Goal: Information Seeking & Learning: Learn about a topic

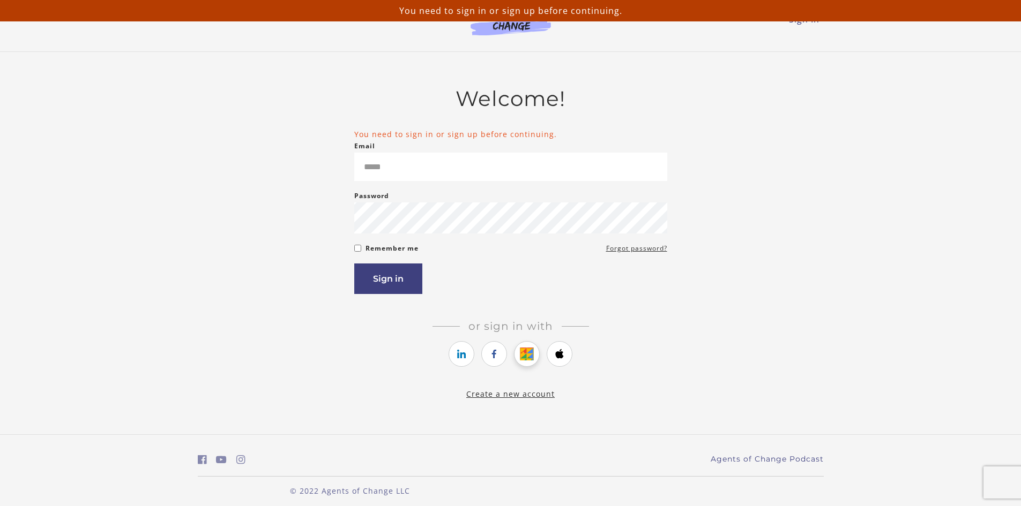
click at [530, 356] on icon "https://courses.thinkific.com/users/auth/google?ss%5Breferral%5D=&ss%5Buser_ret…" at bounding box center [526, 354] width 13 height 13
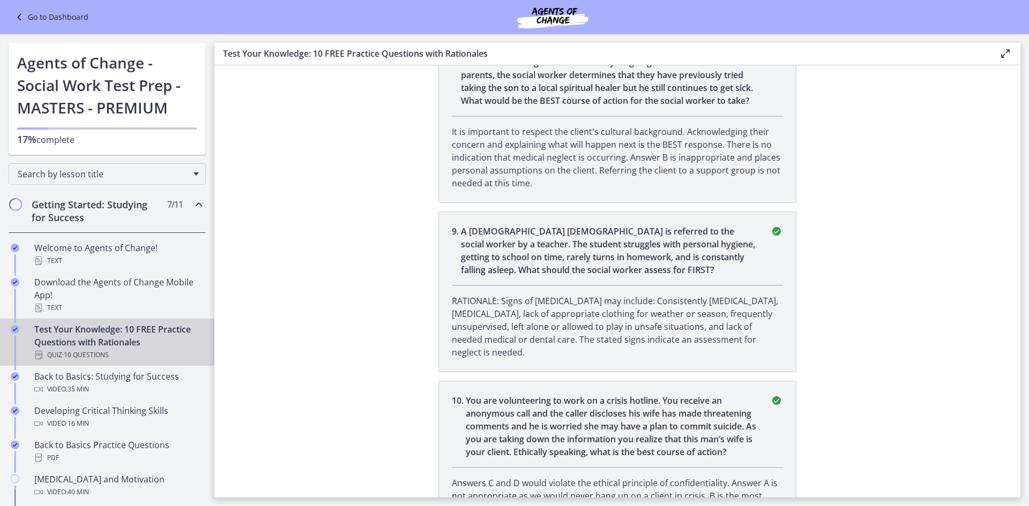
scroll to position [1488, 0]
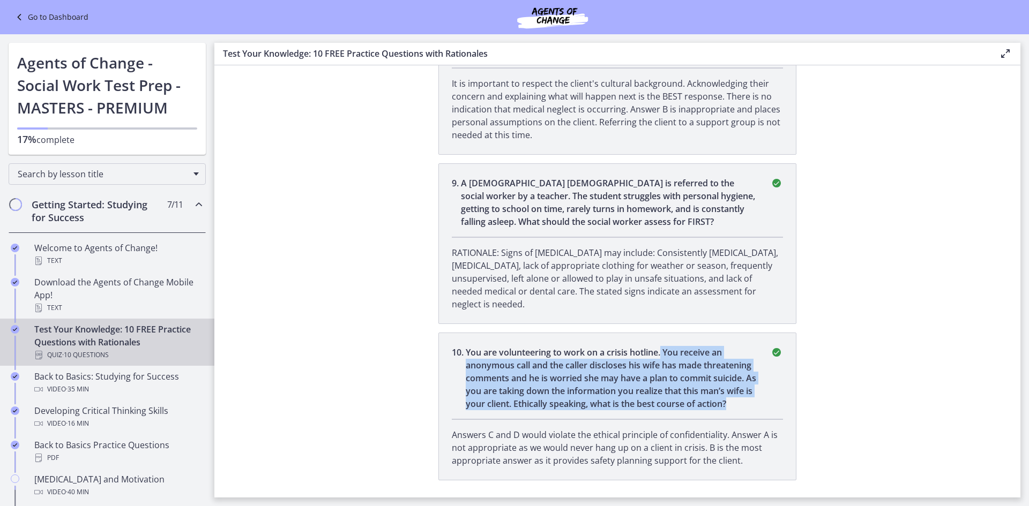
drag, startPoint x: 677, startPoint y: 315, endPoint x: 458, endPoint y: 354, distance: 222.6
click at [505, 374] on p "You are volunteering to work on a crisis hotline. You receive an anonymous call…" at bounding box center [612, 378] width 292 height 64
drag, startPoint x: 206, startPoint y: 126, endPoint x: 206, endPoint y: 151, distance: 25.2
click at [206, 151] on div "Go to Dashboard Go to Dashboard Agents of Change - Social Work Test Prep - MAST…" at bounding box center [107, 94] width 214 height 121
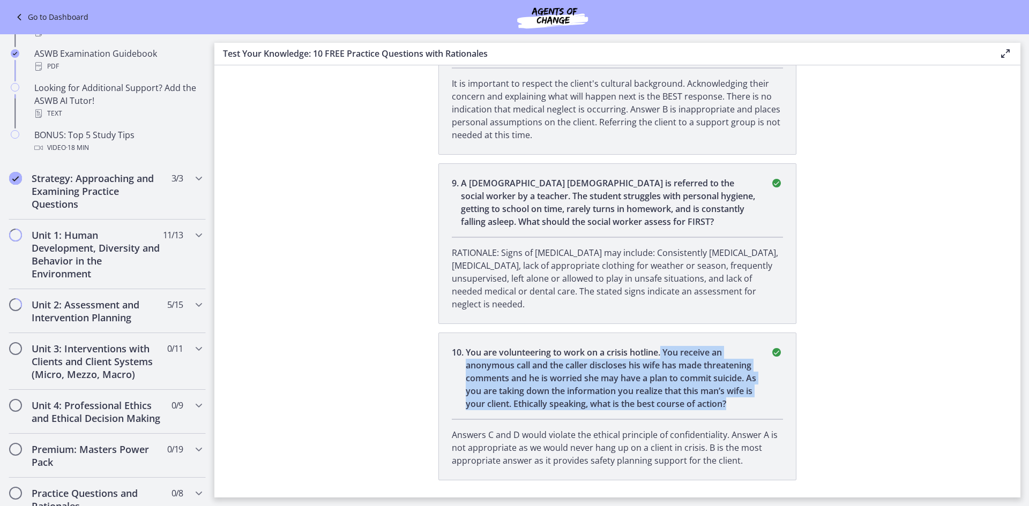
scroll to position [484, 0]
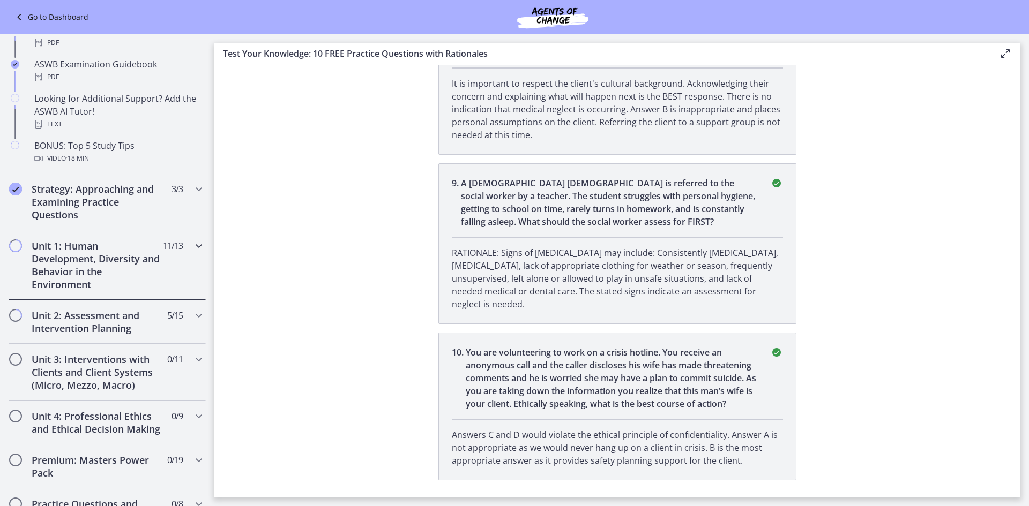
click at [157, 267] on div "Unit 1: Human Development, Diversity and Behavior in the Environment 11 / 13 Co…" at bounding box center [107, 265] width 197 height 70
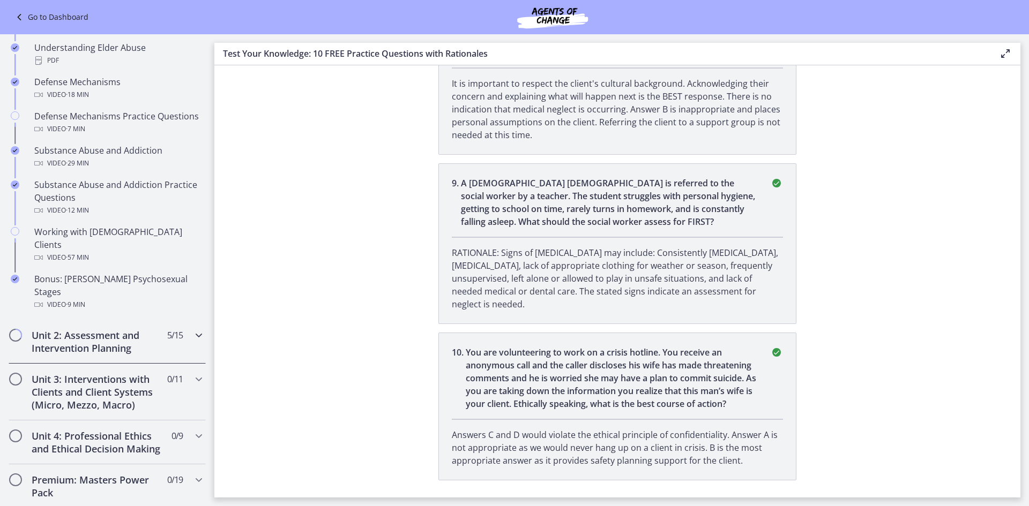
scroll to position [591, 0]
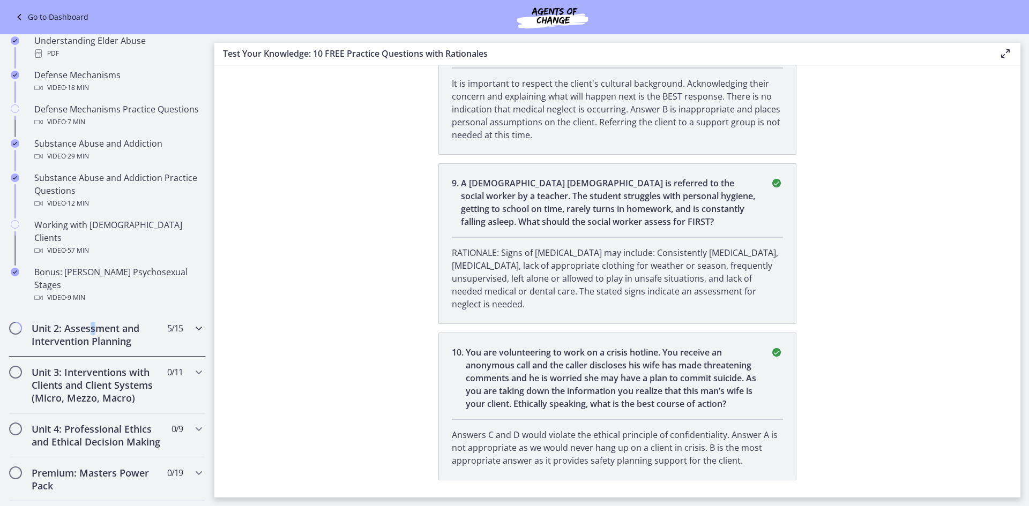
click at [93, 322] on h2 "Unit 2: Assessment and Intervention Planning" at bounding box center [97, 335] width 131 height 26
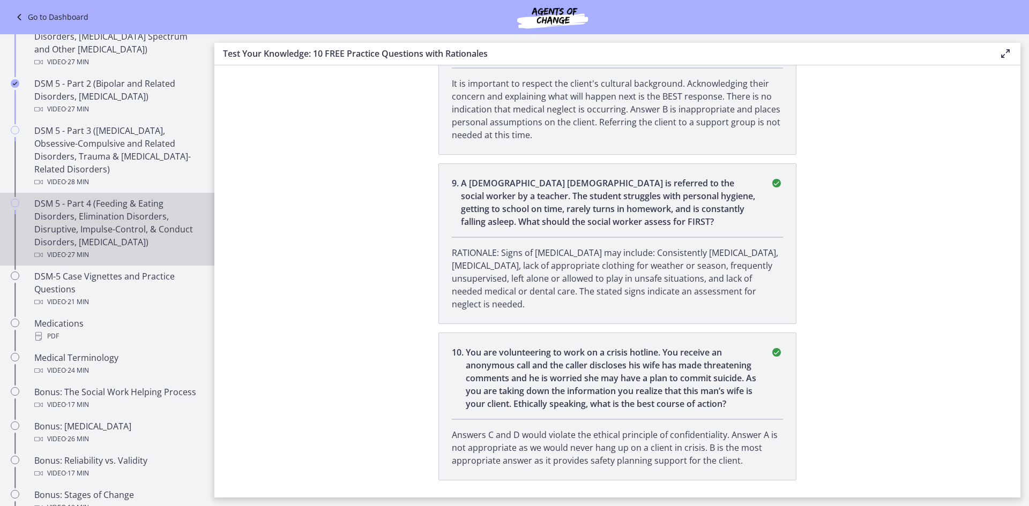
scroll to position [538, 0]
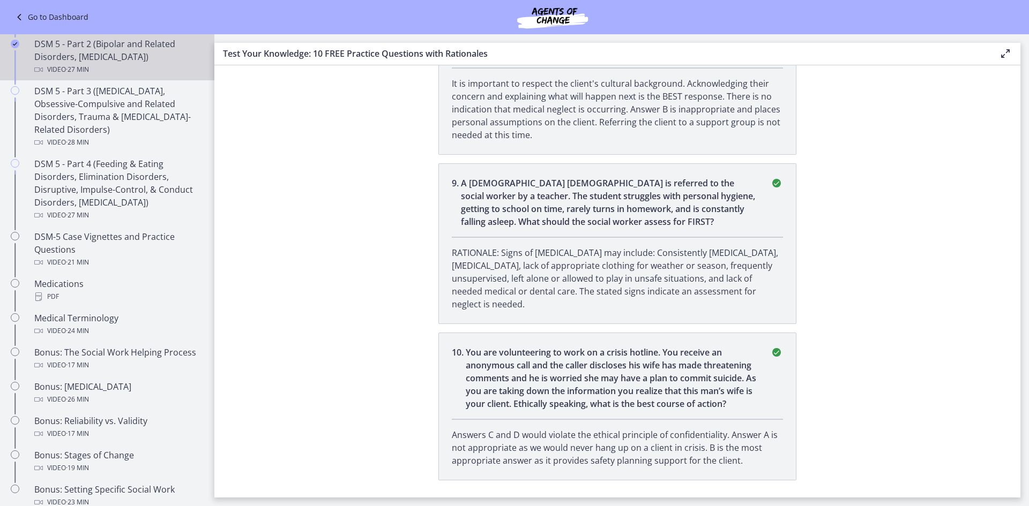
click at [128, 74] on div "Video · 27 min" at bounding box center [117, 69] width 167 height 13
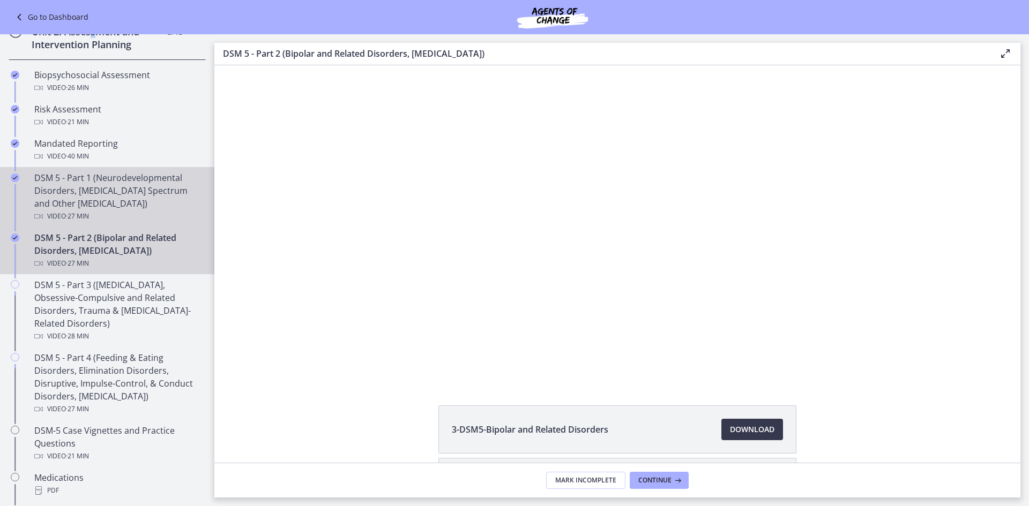
scroll to position [323, 0]
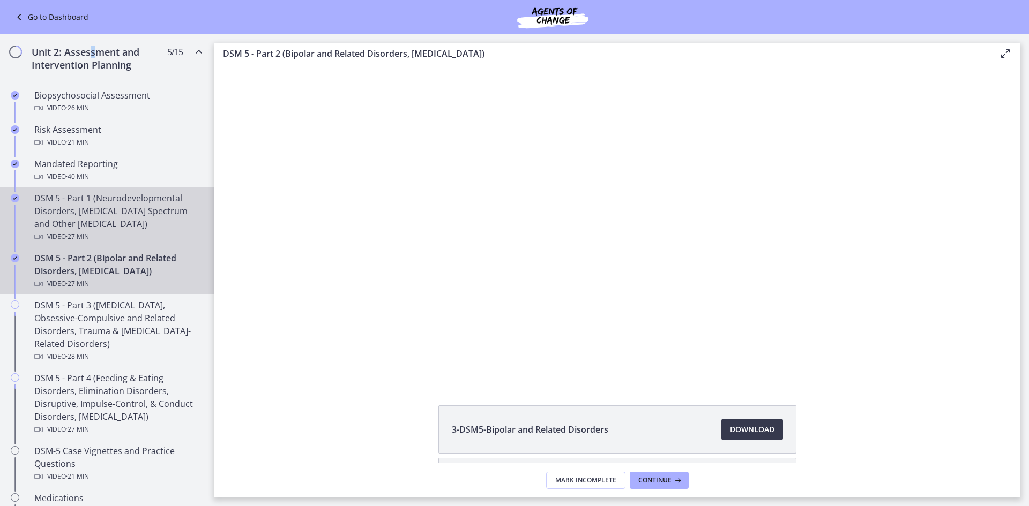
click at [94, 209] on div "DSM 5 - Part 1 (Neurodevelopmental Disorders, [MEDICAL_DATA] Spectrum and Other…" at bounding box center [117, 217] width 167 height 51
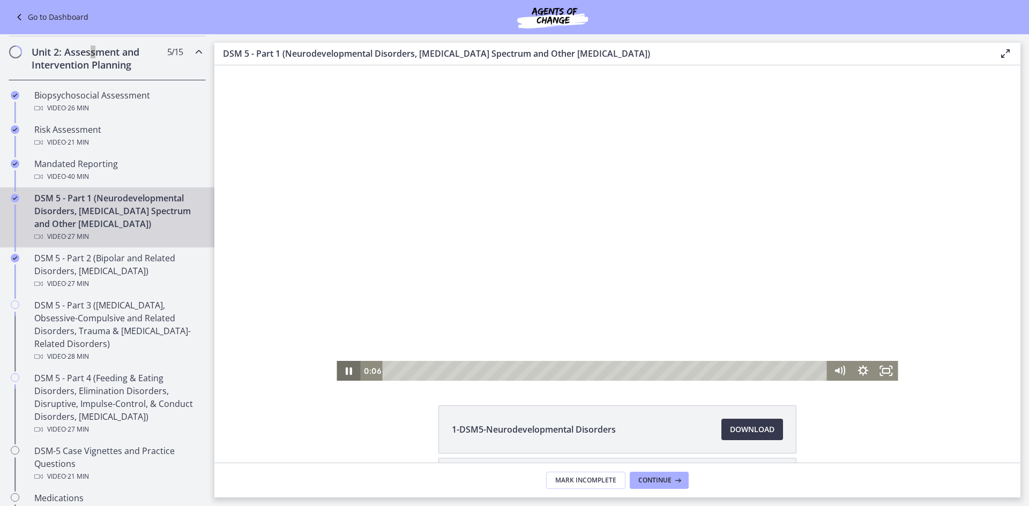
click at [337, 370] on icon "Pause" at bounding box center [349, 371] width 24 height 20
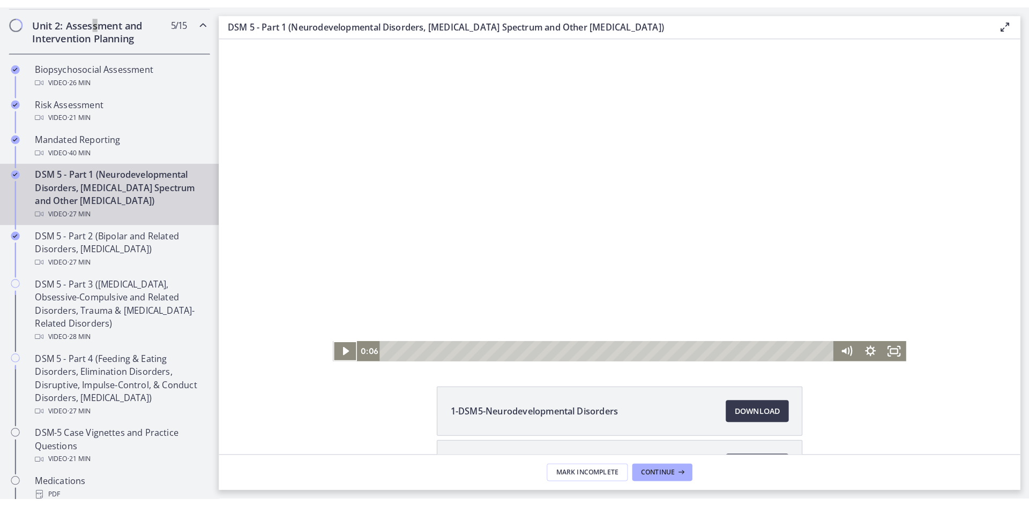
scroll to position [323, 0]
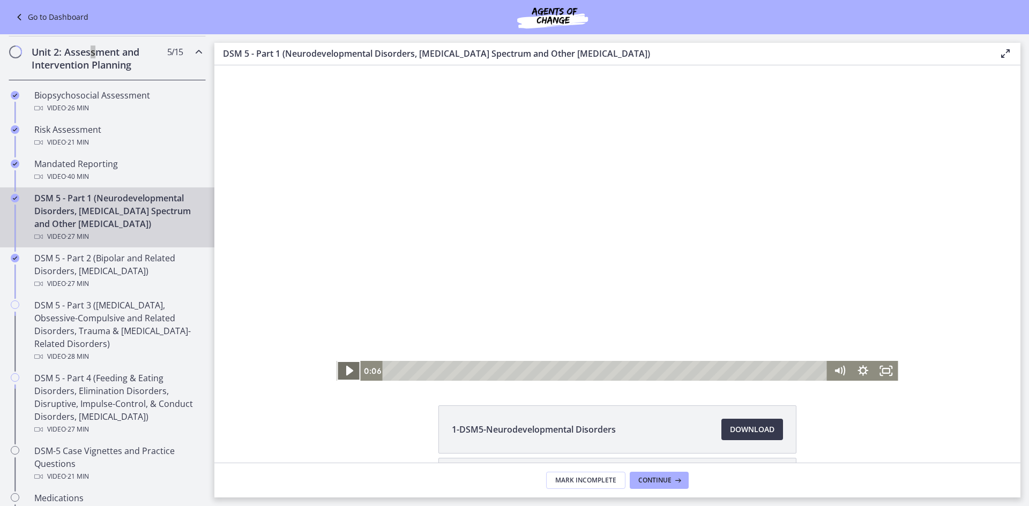
click at [347, 376] on icon "Play Video" at bounding box center [350, 371] width 28 height 24
drag, startPoint x: 287, startPoint y: 61, endPoint x: 544, endPoint y: 62, distance: 256.7
click at [544, 62] on div "DSM 5 - Part 1 (Neurodevelopmental Disorders, [MEDICAL_DATA] Spectrum and Other…" at bounding box center [617, 54] width 806 height 23
click at [865, 366] on icon "Show settings menu" at bounding box center [863, 371] width 24 height 20
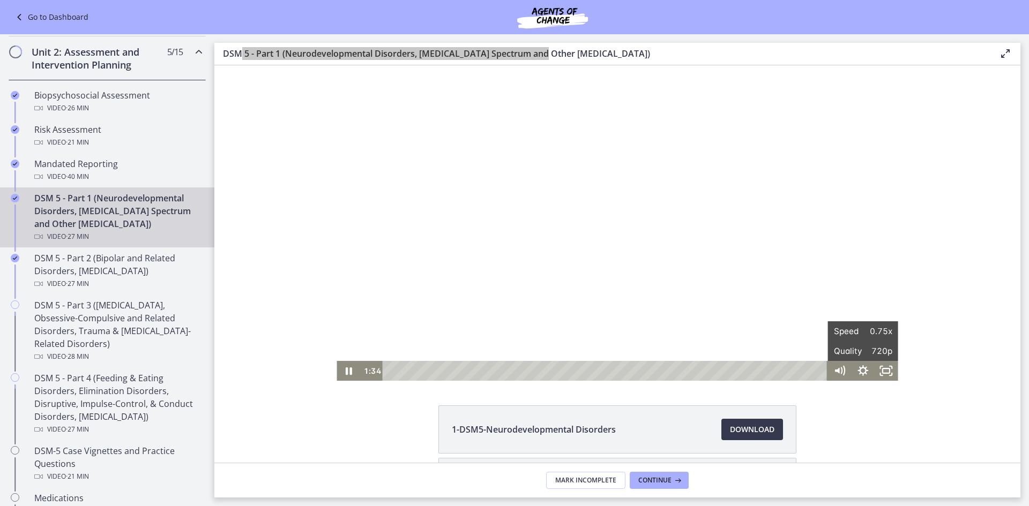
click at [852, 252] on div at bounding box center [617, 223] width 561 height 316
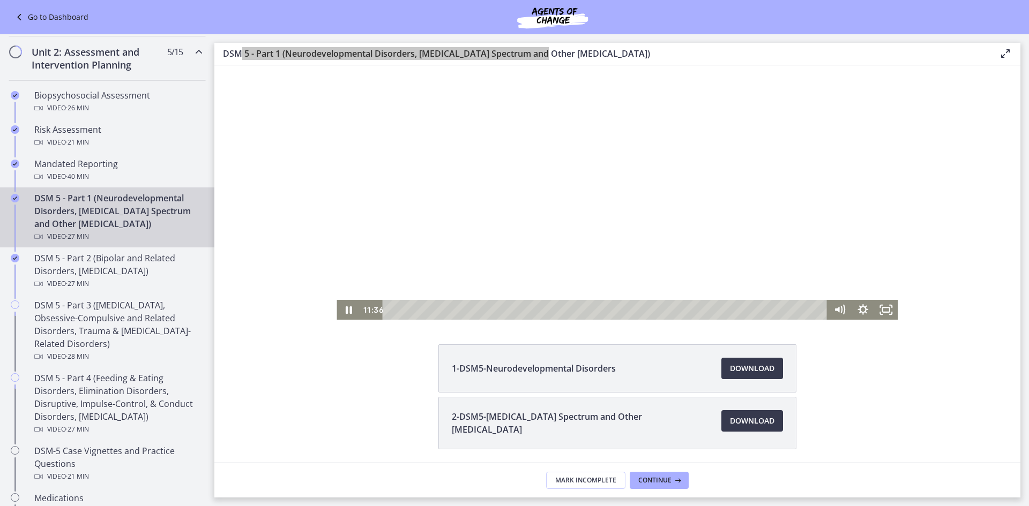
scroll to position [0, 0]
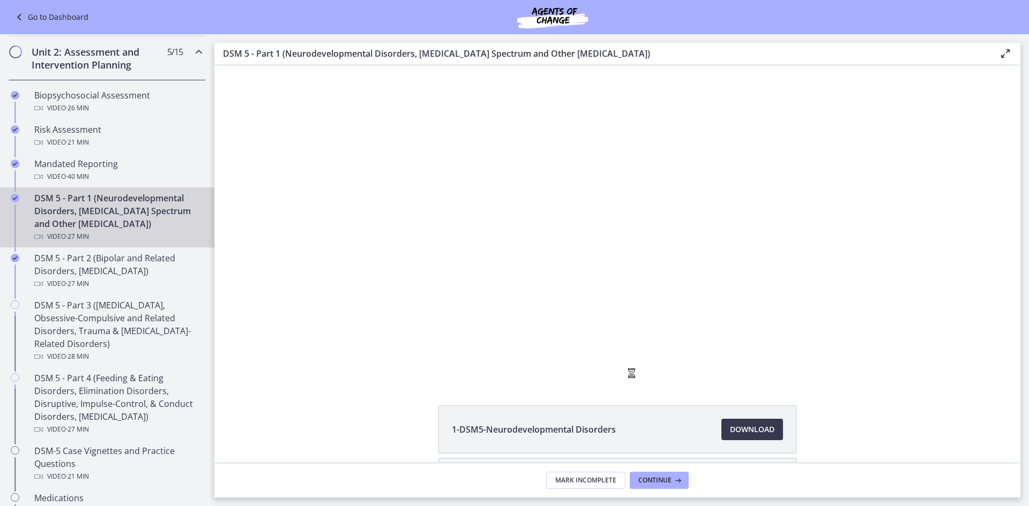
click at [637, 393] on div "1-DSM5-Neurodevelopmental Disorders Download Opens in a new window 2-DSM5-[MEDI…" at bounding box center [617, 264] width 806 height 398
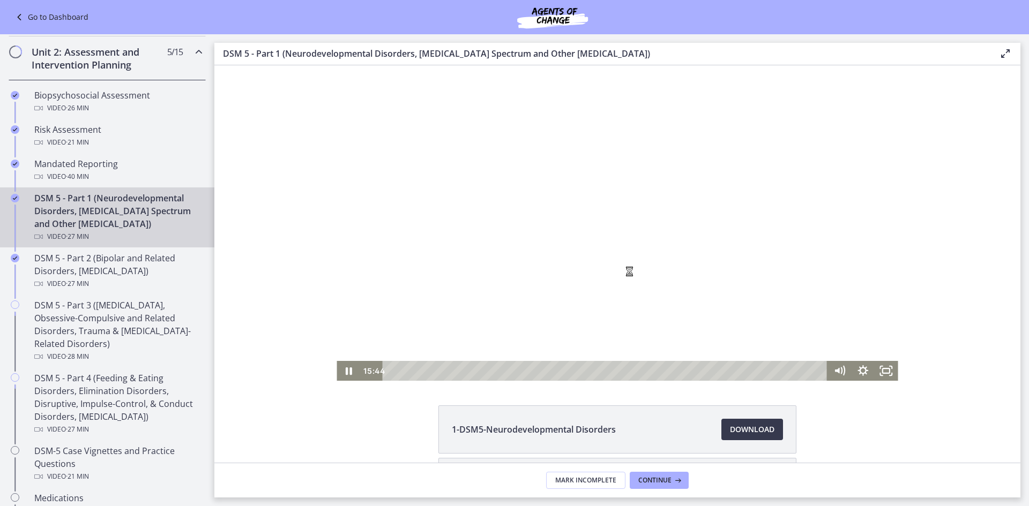
click at [616, 266] on div at bounding box center [617, 223] width 561 height 316
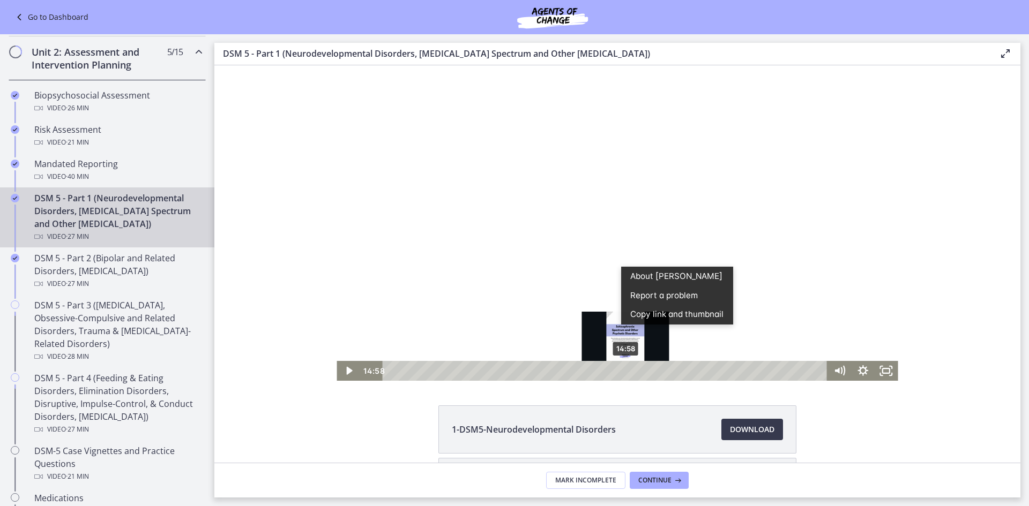
click at [622, 370] on div "14:58" at bounding box center [606, 371] width 431 height 20
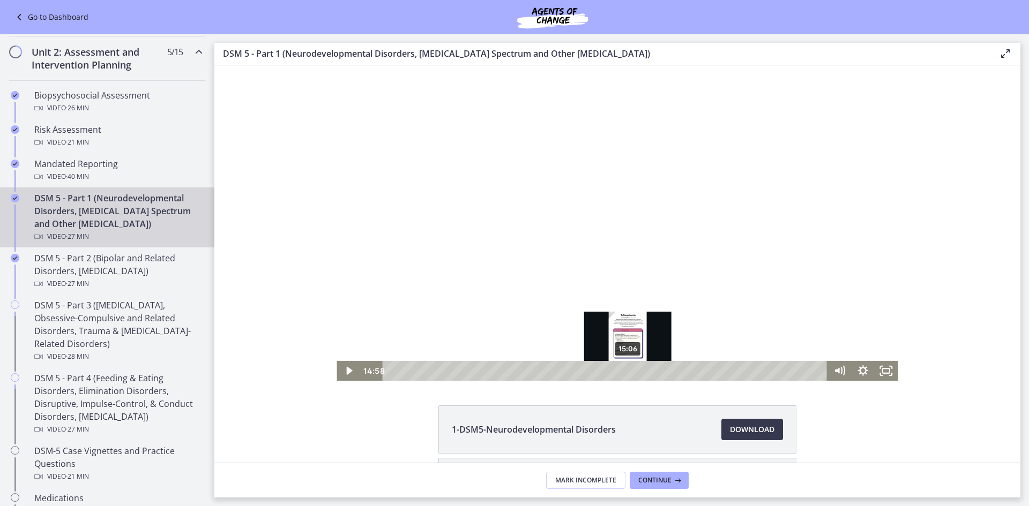
click at [627, 370] on div "15:06" at bounding box center [606, 371] width 431 height 20
click at [346, 374] on icon "Play Video" at bounding box center [350, 371] width 24 height 20
click at [349, 374] on icon "Pause" at bounding box center [349, 371] width 24 height 20
click at [345, 368] on icon "Play Video" at bounding box center [350, 371] width 24 height 20
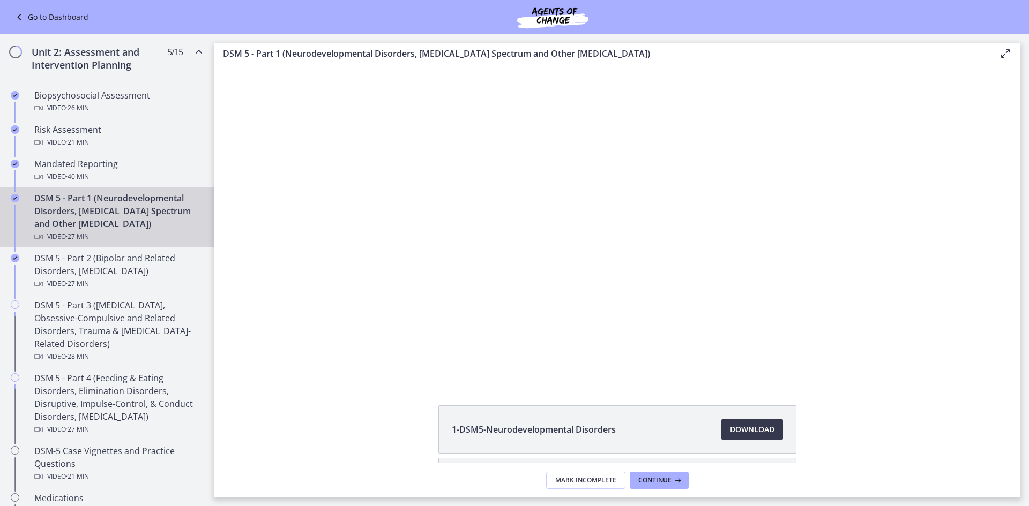
scroll to position [54, 0]
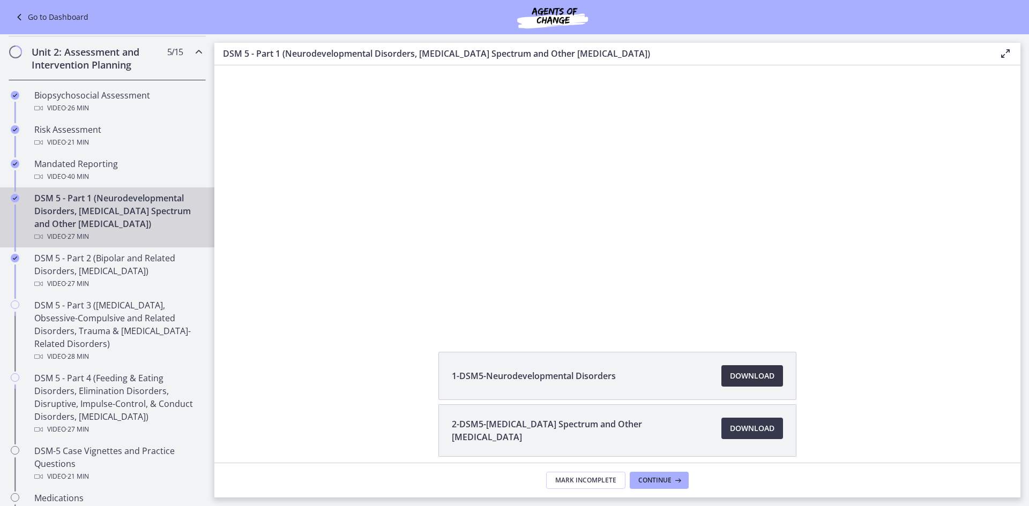
click at [738, 377] on span "Download Opens in a new window" at bounding box center [752, 376] width 44 height 13
click at [762, 434] on span "Download Opens in a new window" at bounding box center [752, 428] width 44 height 13
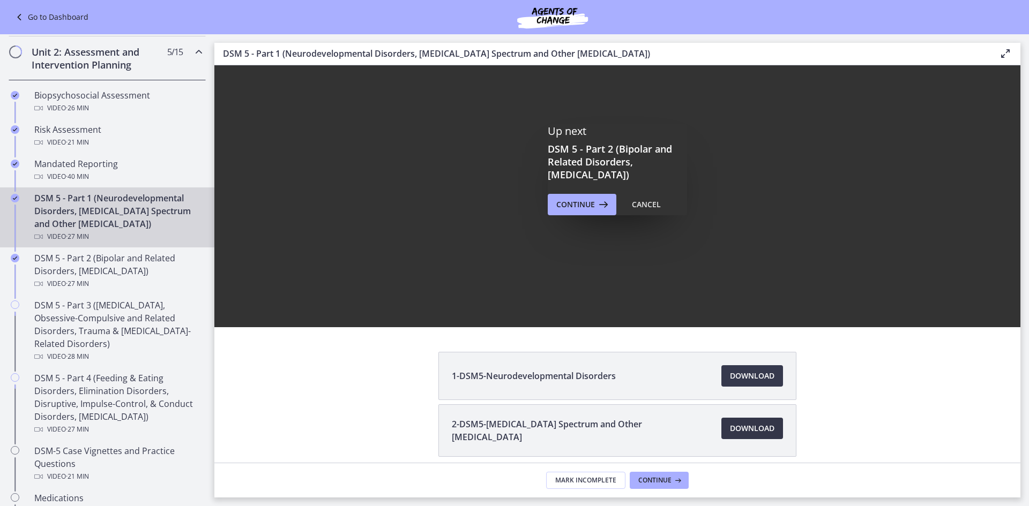
scroll to position [0, 0]
click at [580, 201] on span "Continue" at bounding box center [575, 204] width 39 height 13
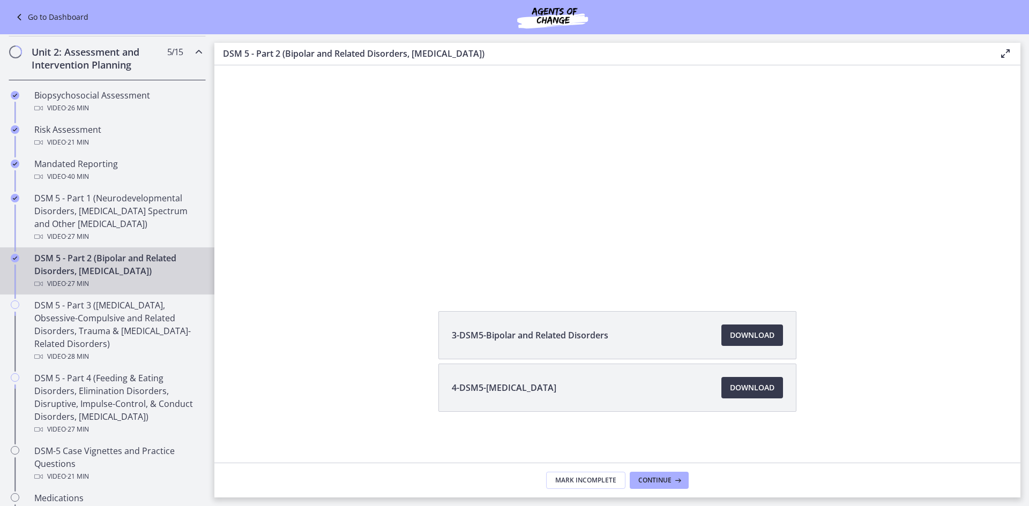
scroll to position [95, 0]
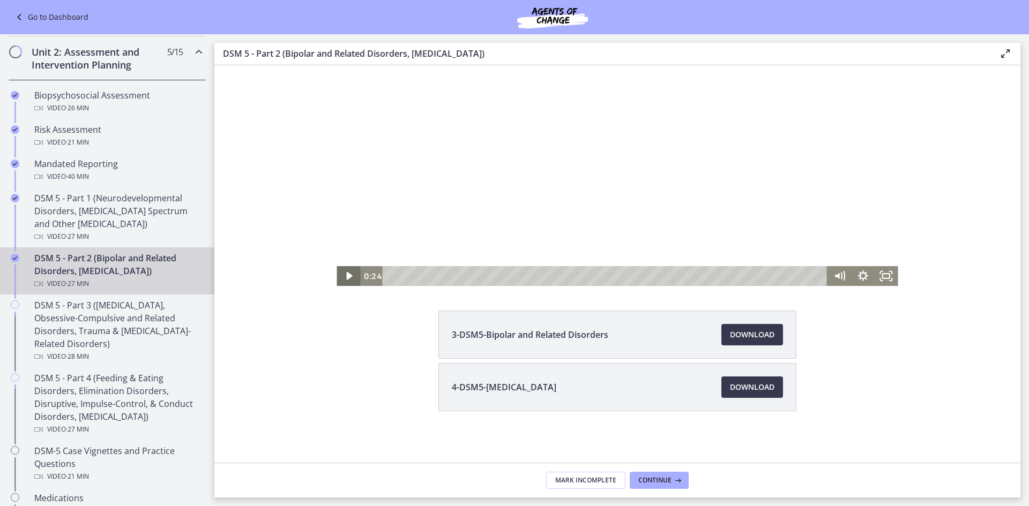
click at [339, 277] on icon "Play Video" at bounding box center [350, 276] width 24 height 20
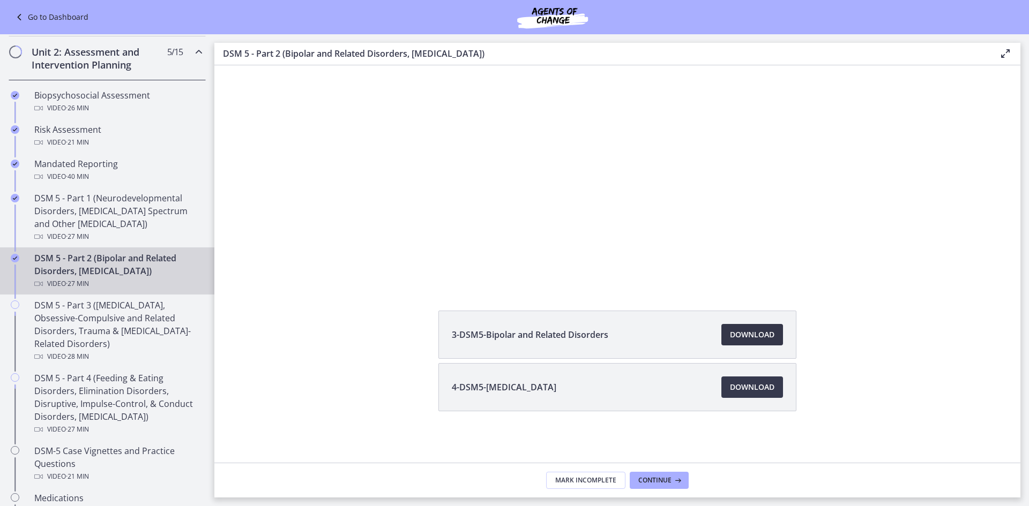
click at [773, 340] on link "Download Opens in a new window" at bounding box center [752, 334] width 62 height 21
click at [765, 388] on span "Download Opens in a new window" at bounding box center [752, 387] width 44 height 13
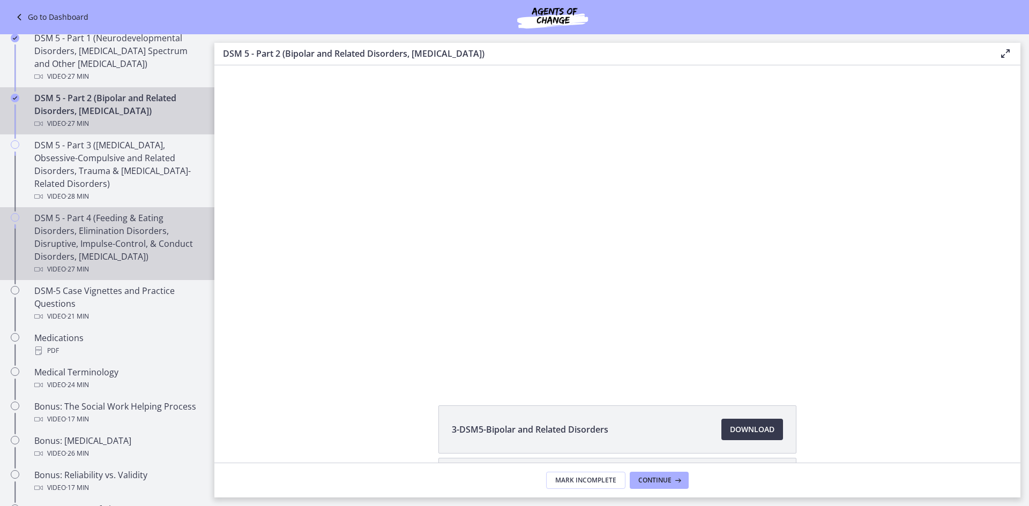
scroll to position [484, 0]
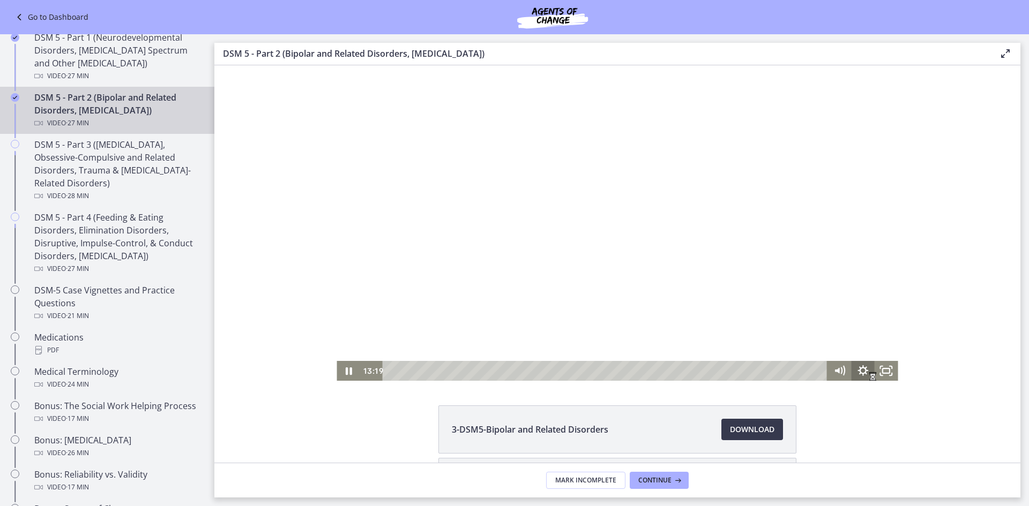
click at [860, 372] on icon "Show settings menu" at bounding box center [863, 371] width 24 height 20
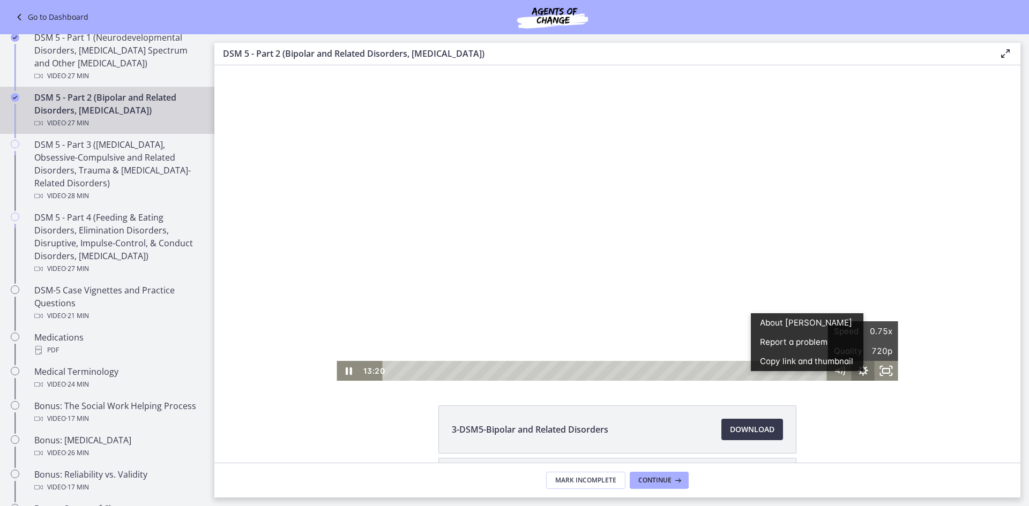
scroll to position [0, 0]
click at [860, 372] on icon "Show settings menu" at bounding box center [863, 371] width 24 height 20
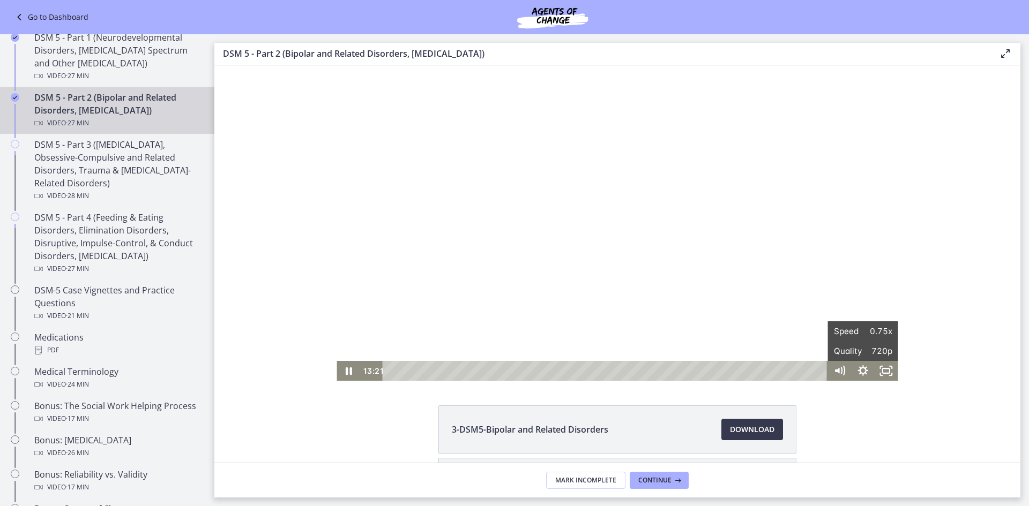
click at [975, 364] on div "Click for sound @keyframes VOLUME_SMALL_WAVE_FLASH { 0% { opacity: 0; } 33% { o…" at bounding box center [617, 223] width 806 height 316
click at [608, 246] on div at bounding box center [617, 223] width 561 height 316
click at [341, 373] on icon "Play Video" at bounding box center [350, 371] width 24 height 20
click at [345, 372] on icon "Pause" at bounding box center [349, 371] width 8 height 9
click at [341, 372] on icon "Play Video" at bounding box center [350, 371] width 28 height 24
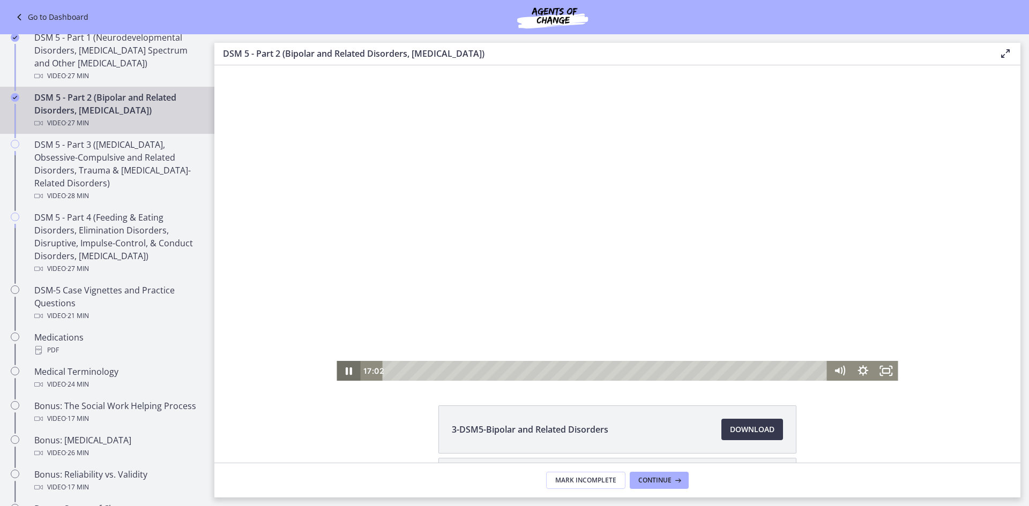
click at [346, 372] on icon "Pause" at bounding box center [349, 372] width 6 height 8
click at [330, 342] on div "Click for sound @keyframes VOLUME_SMALL_WAVE_FLASH { 0% { opacity: 0; } 33% { o…" at bounding box center [617, 223] width 806 height 316
click at [338, 376] on icon "Play Video" at bounding box center [350, 371] width 24 height 20
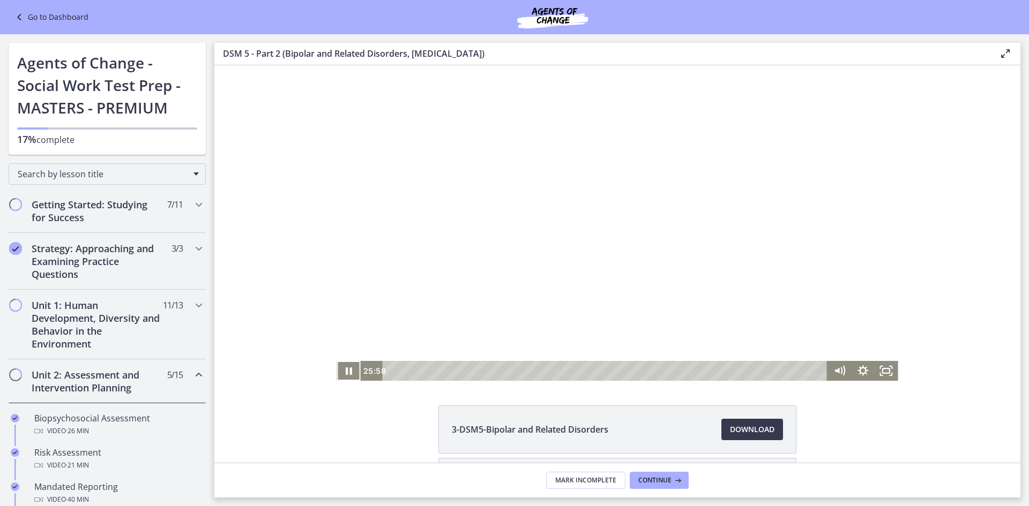
scroll to position [484, 0]
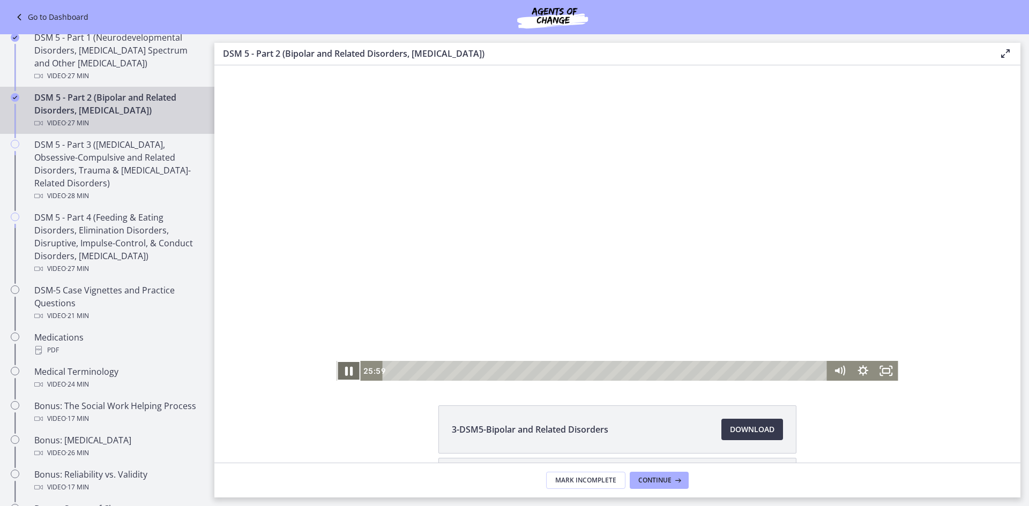
click at [345, 375] on icon "Pause" at bounding box center [349, 371] width 8 height 9
